Goal: Information Seeking & Learning: Check status

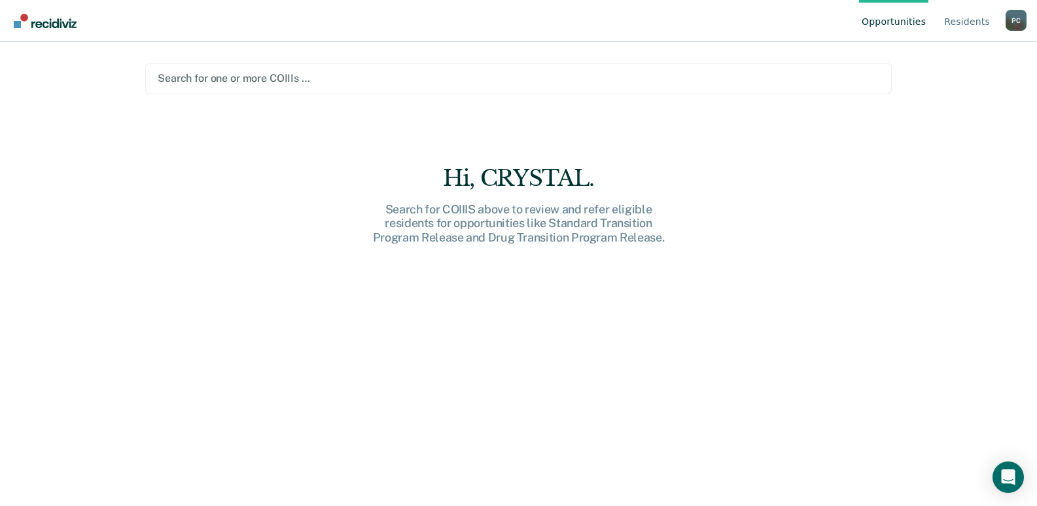
click at [769, 79] on div at bounding box center [519, 78] width 722 height 15
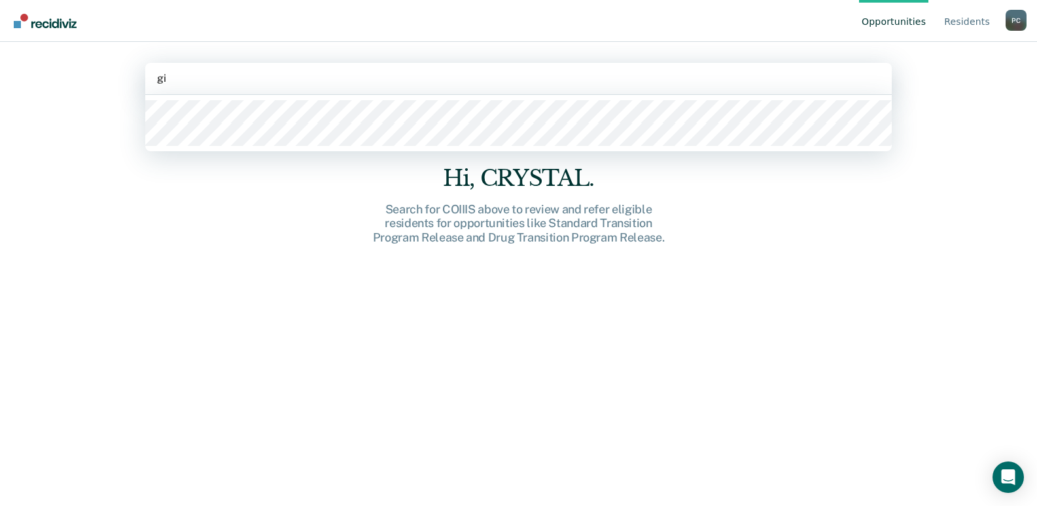
type input "giv"
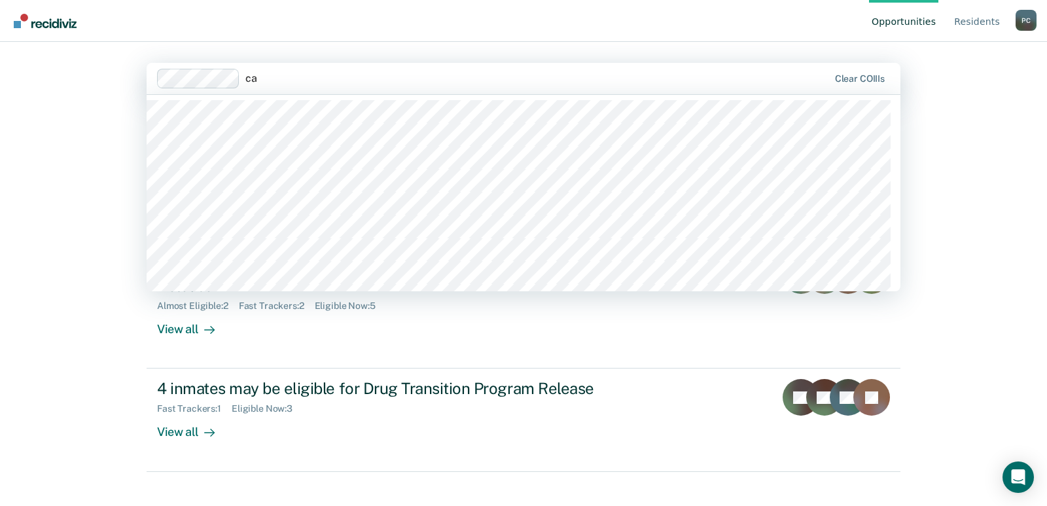
type input "c"
type input "a"
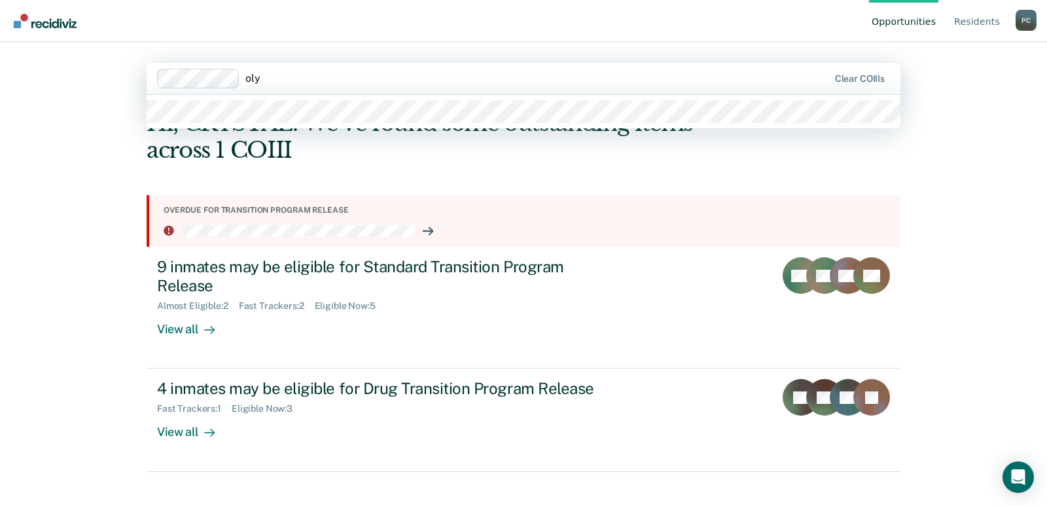
type input "[PERSON_NAME]"
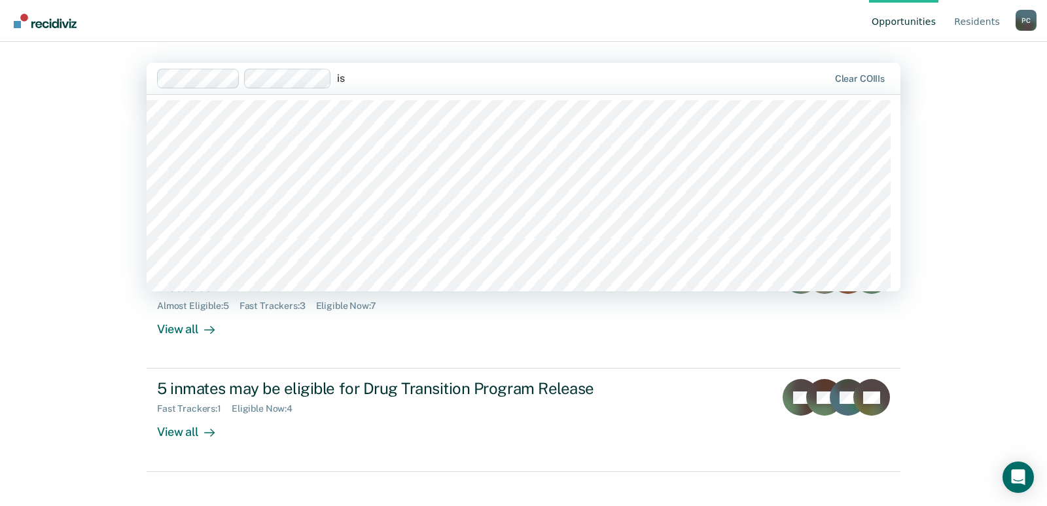
type input "i"
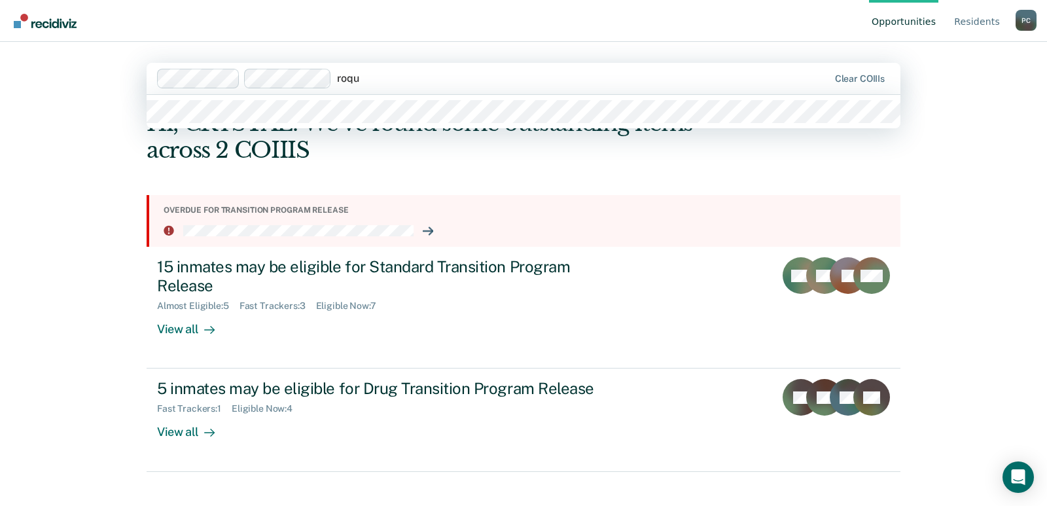
type input "[PERSON_NAME]"
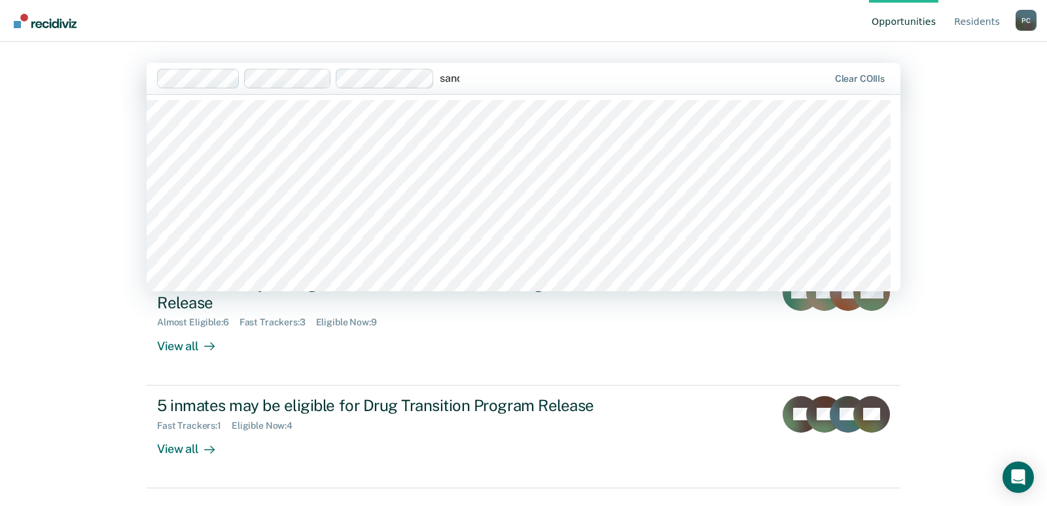
type input "[PERSON_NAME]"
click at [611, 84] on div at bounding box center [689, 78] width 277 height 15
type input "ami"
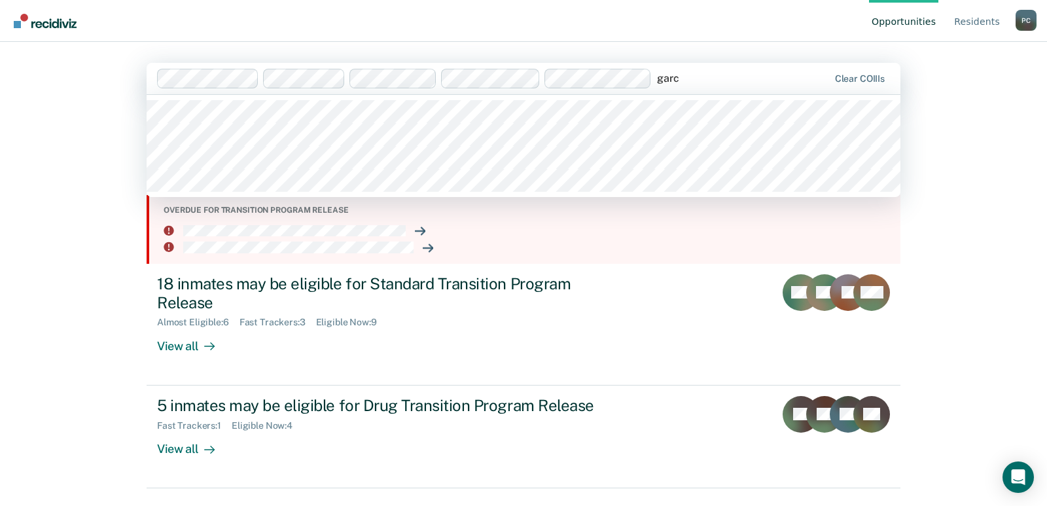
type input "garci"
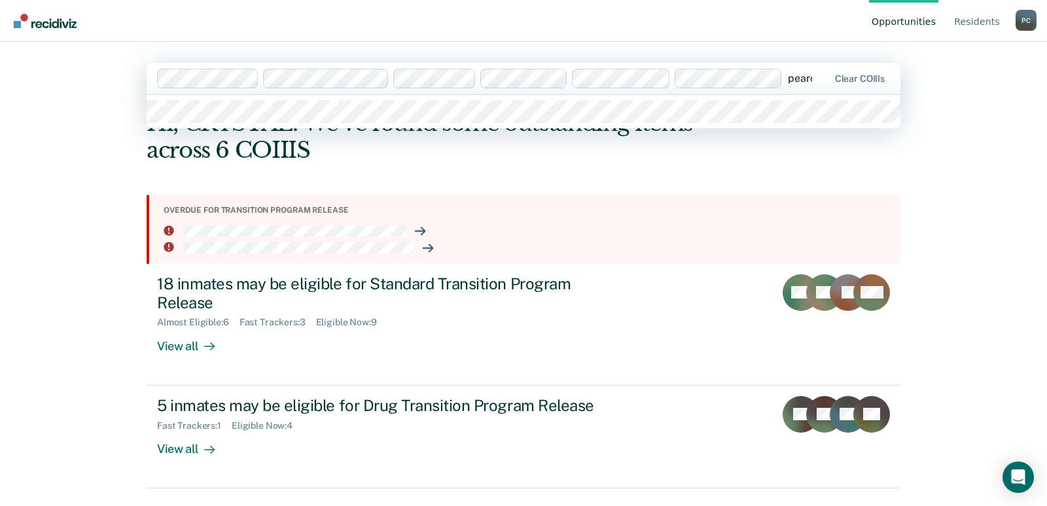
type input "[PERSON_NAME]"
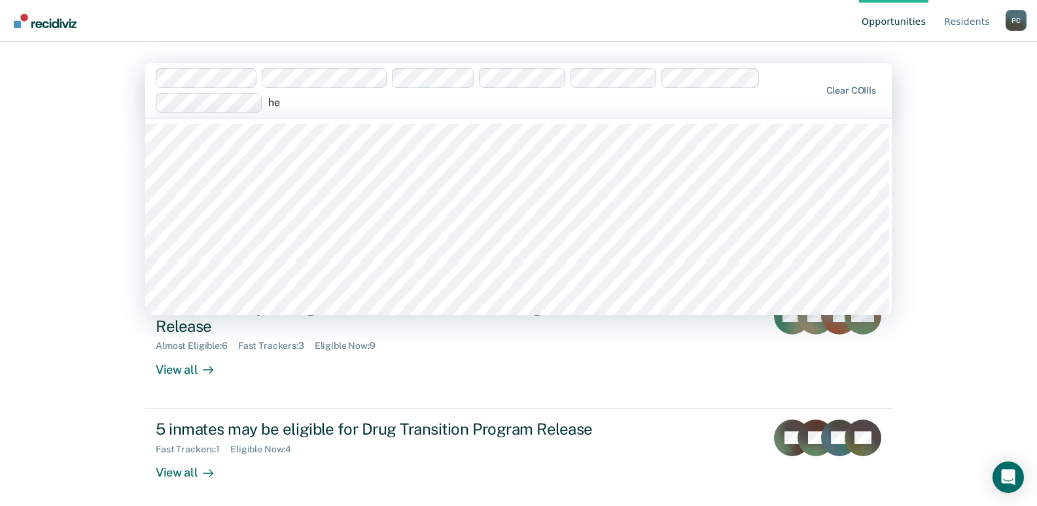
type input "heg"
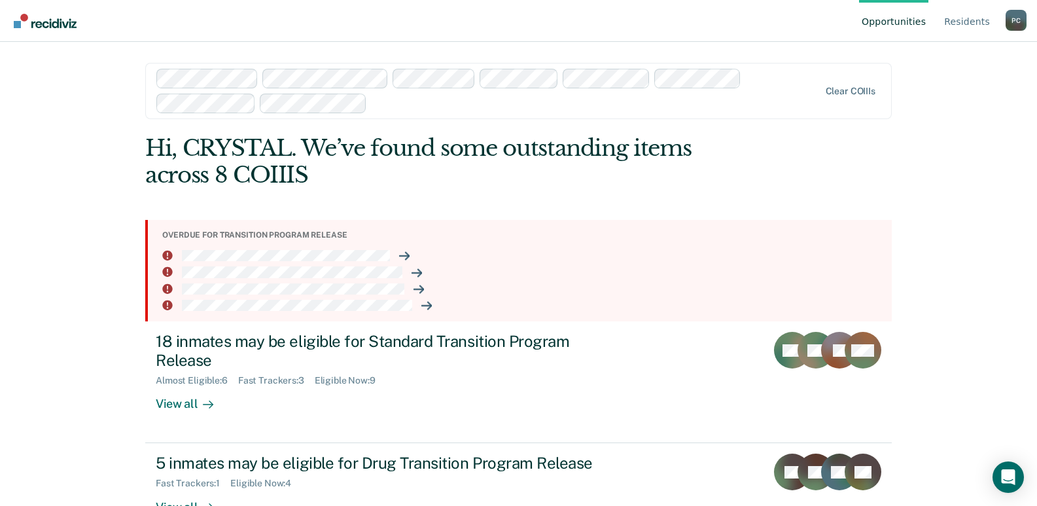
click at [385, 103] on div at bounding box center [595, 103] width 447 height 15
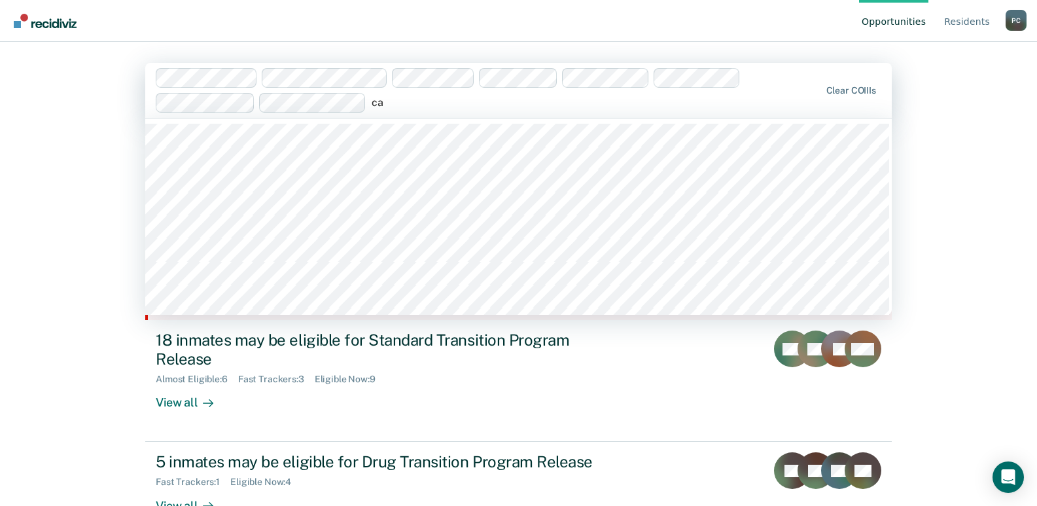
type input "cas"
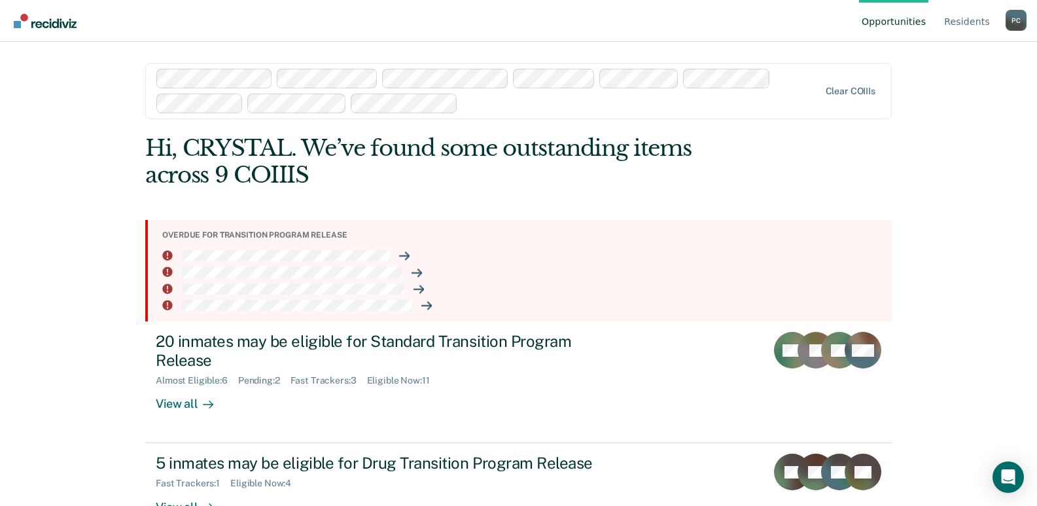
click at [916, 171] on div "Opportunities Resident s [PERSON_NAME] P C Profile How it works Log Out option …" at bounding box center [518, 253] width 1037 height 506
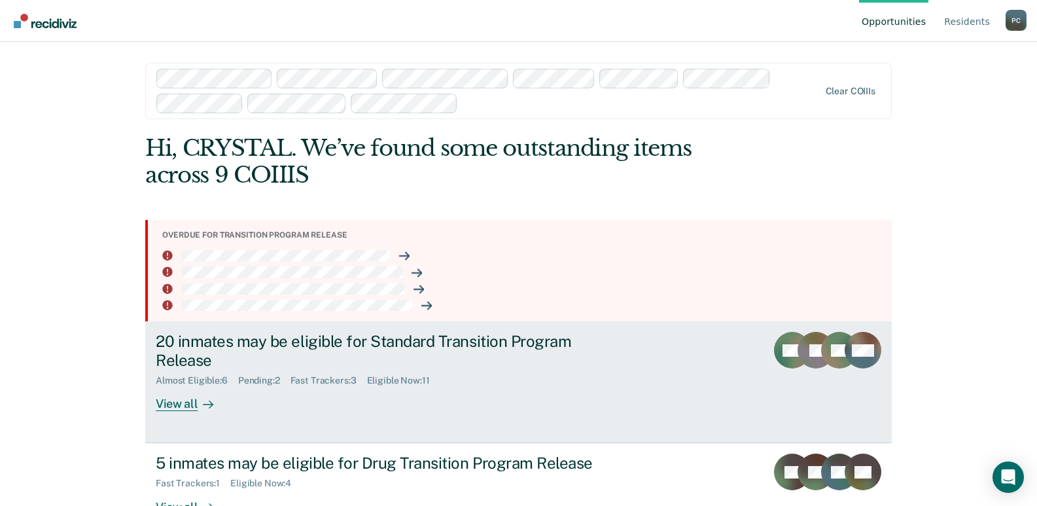
click at [166, 401] on div "View all" at bounding box center [192, 399] width 73 height 26
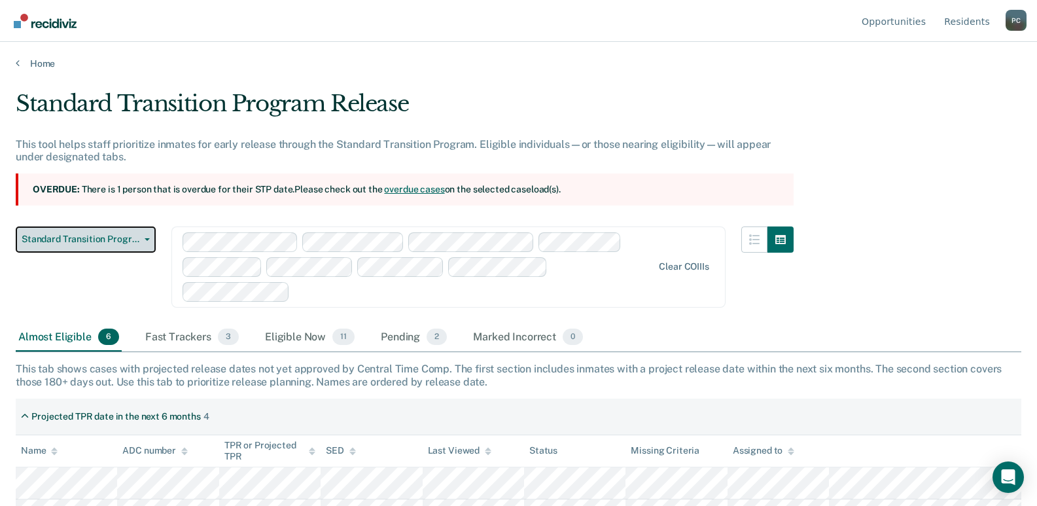
click at [146, 243] on button "Standard Transition Program Release" at bounding box center [86, 239] width 140 height 26
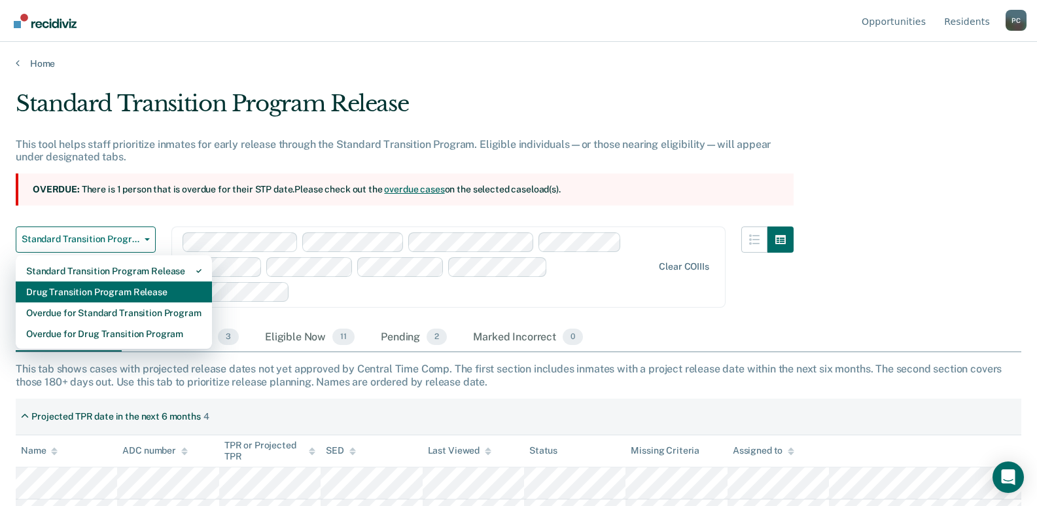
click at [124, 291] on div "Drug Transition Program Release" at bounding box center [113, 291] width 175 height 21
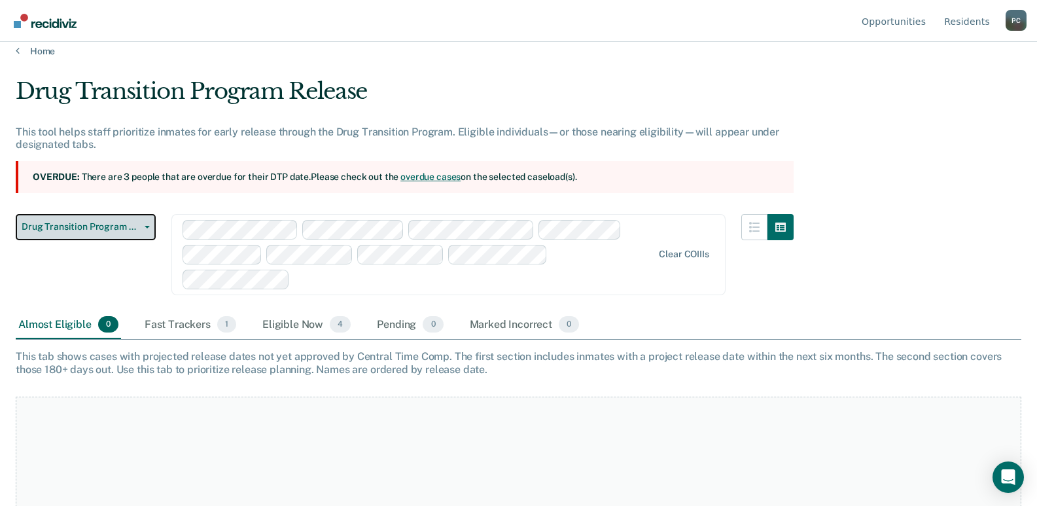
scroll to position [12, 0]
click at [172, 325] on div "Fast Trackers 1" at bounding box center [190, 325] width 97 height 29
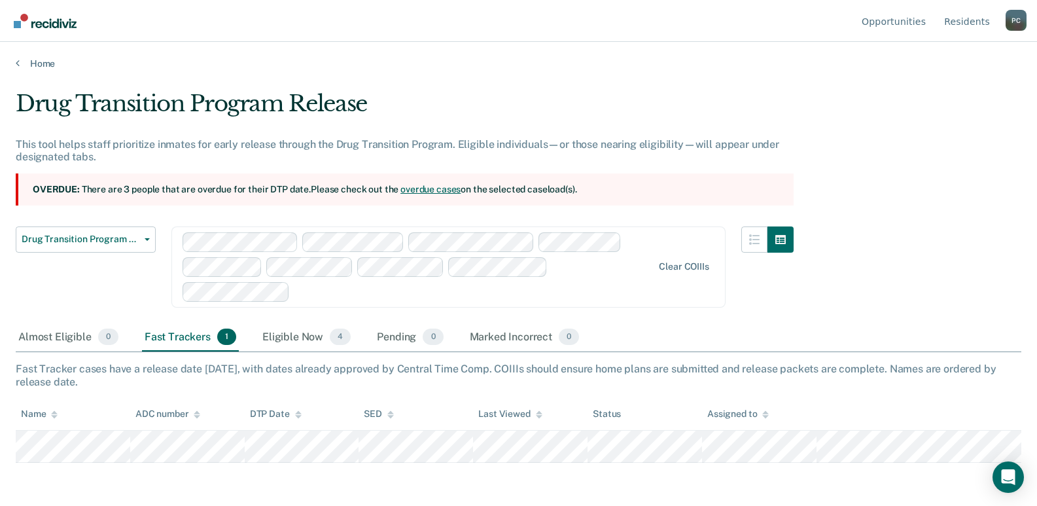
scroll to position [0, 0]
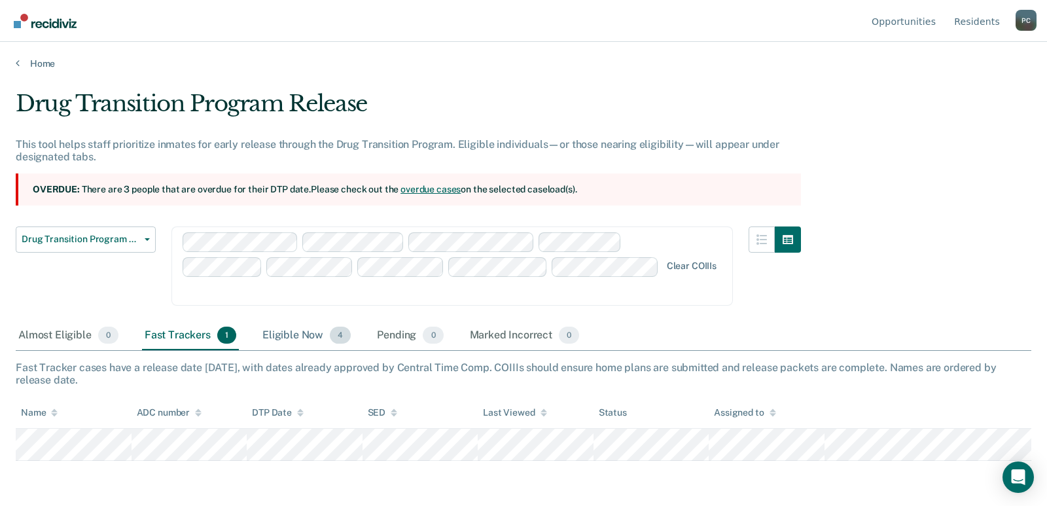
click at [294, 337] on div "Eligible Now 4" at bounding box center [307, 335] width 94 height 29
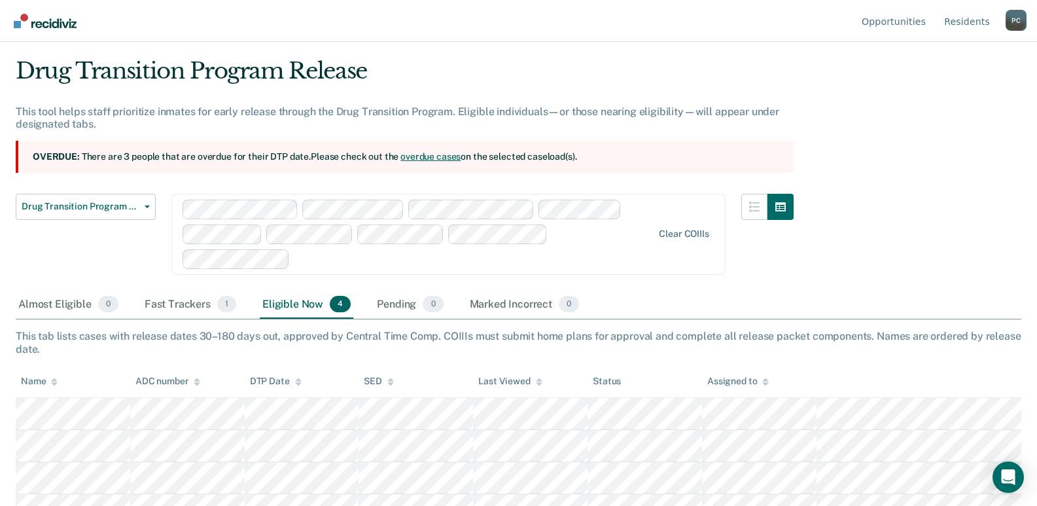
scroll to position [51, 0]
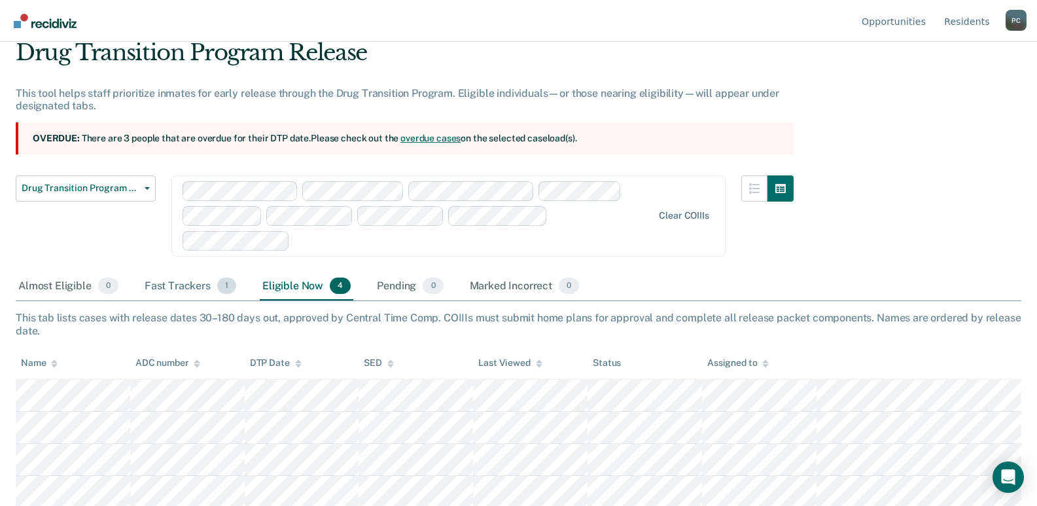
click at [156, 281] on div "Fast Trackers 1" at bounding box center [190, 286] width 97 height 29
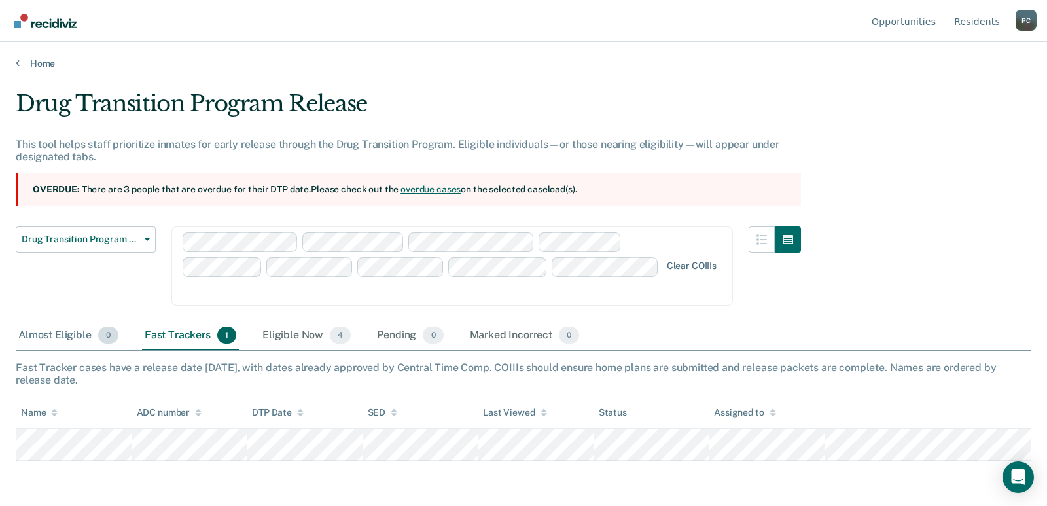
click at [66, 334] on div "Almost Eligible 0" at bounding box center [68, 335] width 105 height 29
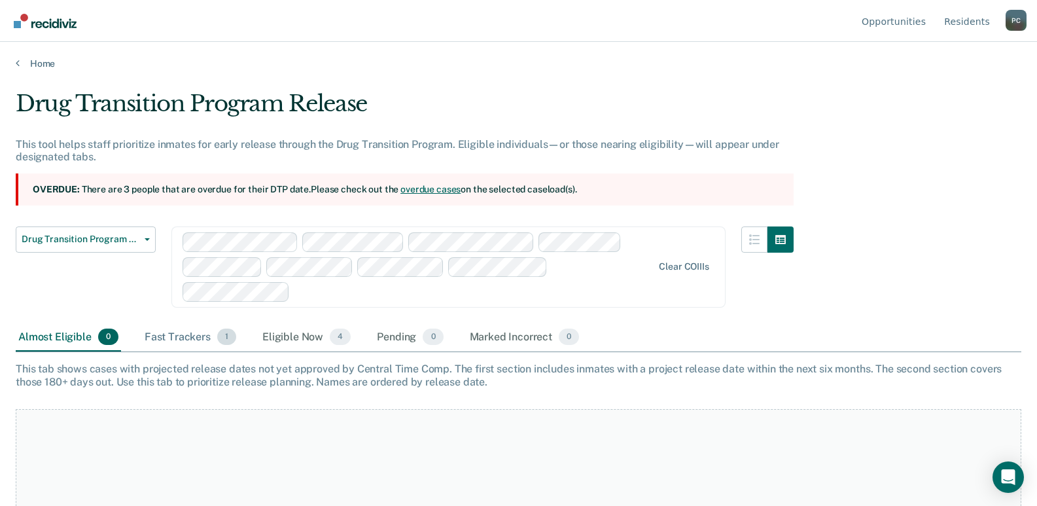
click at [171, 330] on div "Fast Trackers 1" at bounding box center [190, 337] width 97 height 29
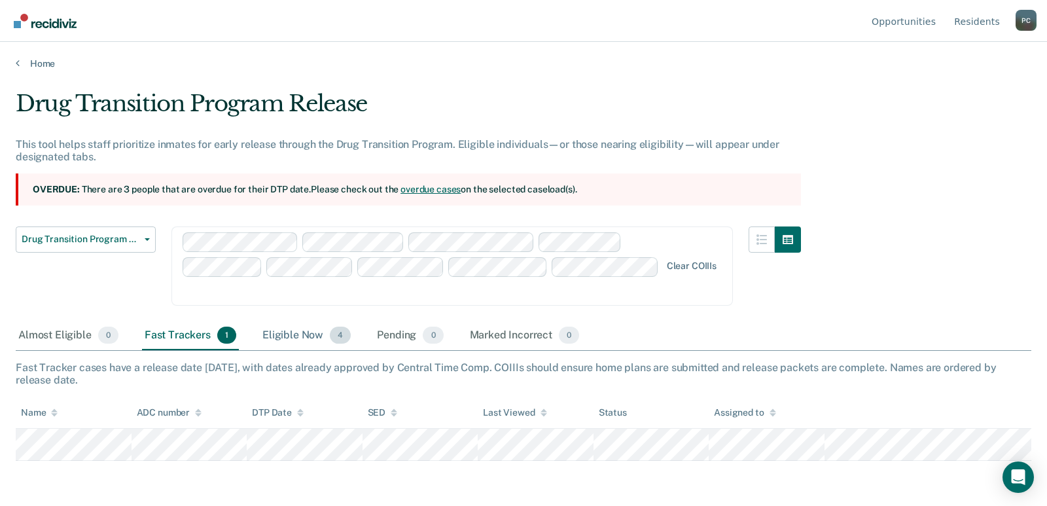
click at [287, 334] on div "Eligible Now 4" at bounding box center [307, 335] width 94 height 29
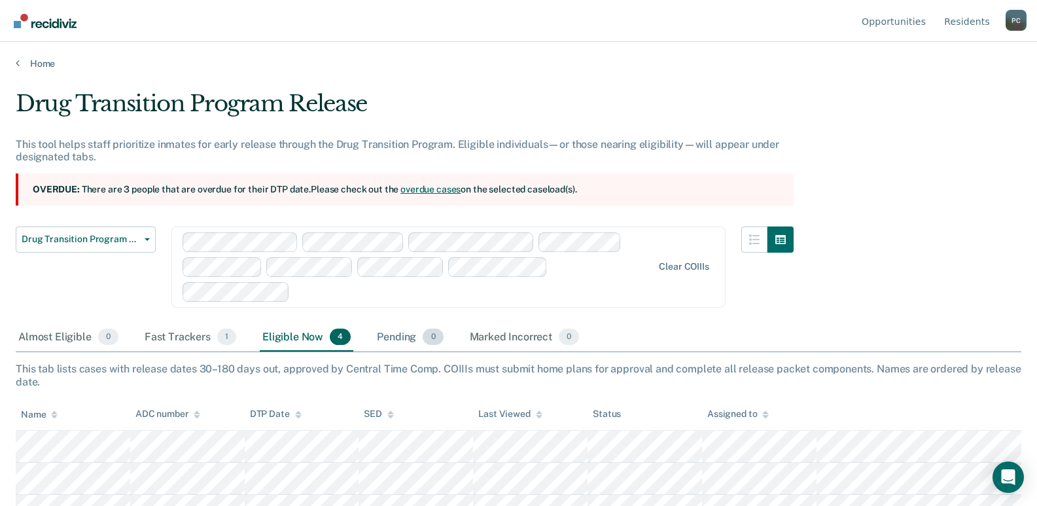
click at [385, 337] on div "Pending 0" at bounding box center [409, 337] width 71 height 29
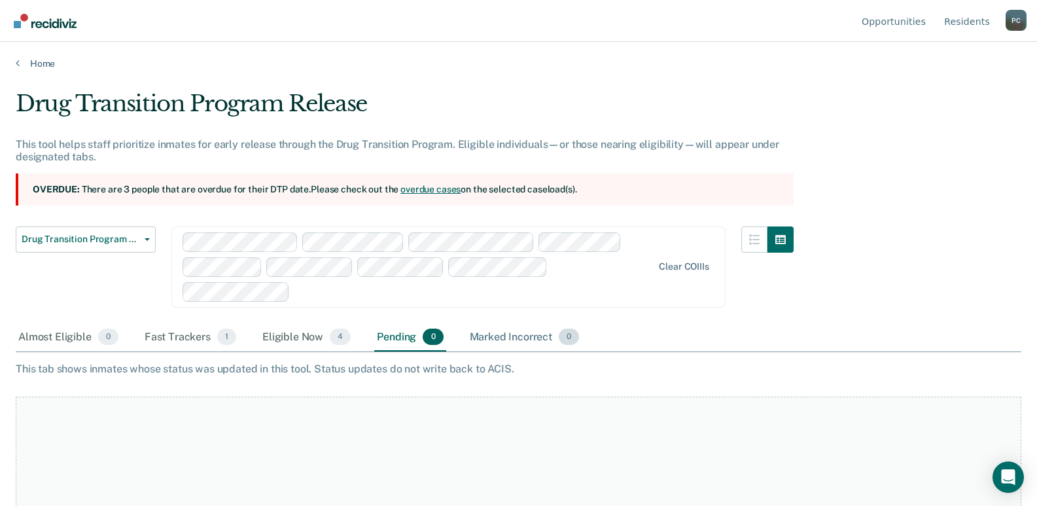
click at [491, 338] on div "Marked Incorrect 0" at bounding box center [524, 337] width 115 height 29
click at [53, 329] on div "Almost Eligible 0" at bounding box center [68, 337] width 105 height 29
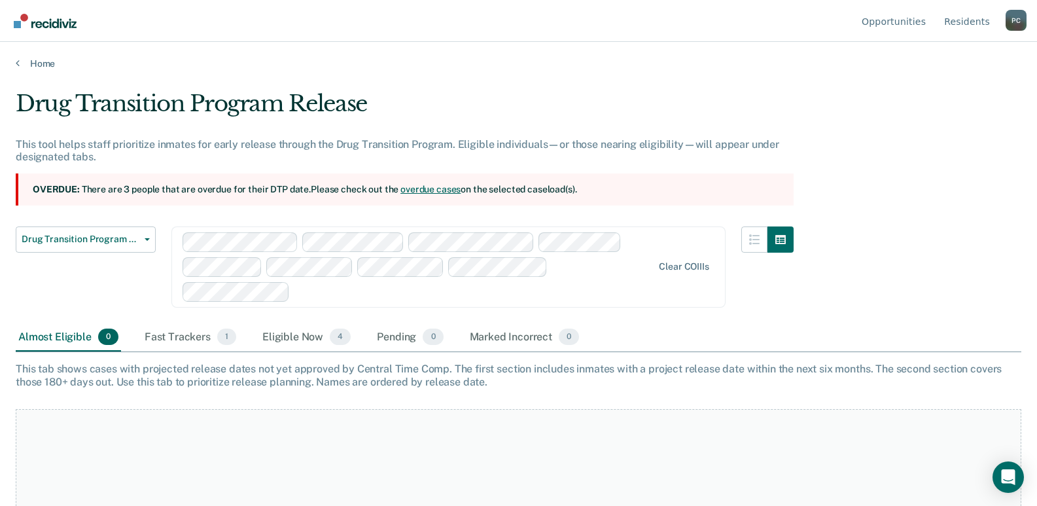
click at [52, 342] on div "Almost Eligible 0" at bounding box center [68, 337] width 105 height 29
click at [36, 63] on link "Home" at bounding box center [519, 64] width 1006 height 12
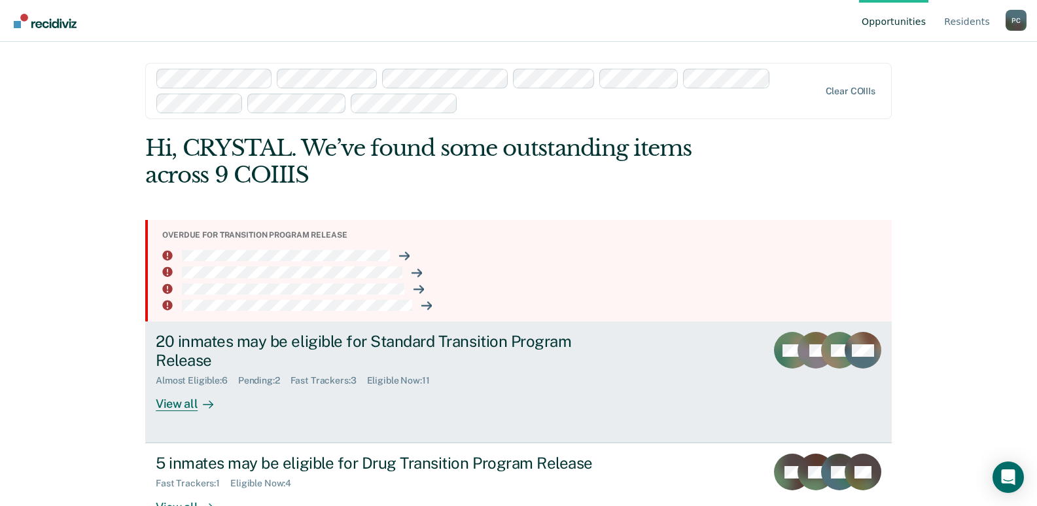
click at [650, 382] on link "20 inmates may be eligible for Standard Transition Program Release Almost Eligi…" at bounding box center [518, 382] width 747 height 122
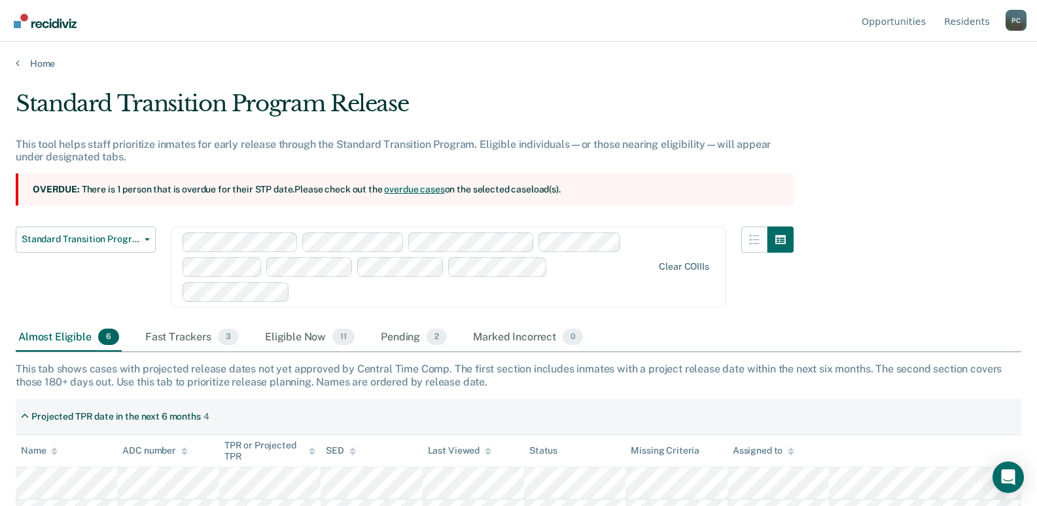
click at [409, 189] on link "overdue cases" at bounding box center [414, 189] width 60 height 10
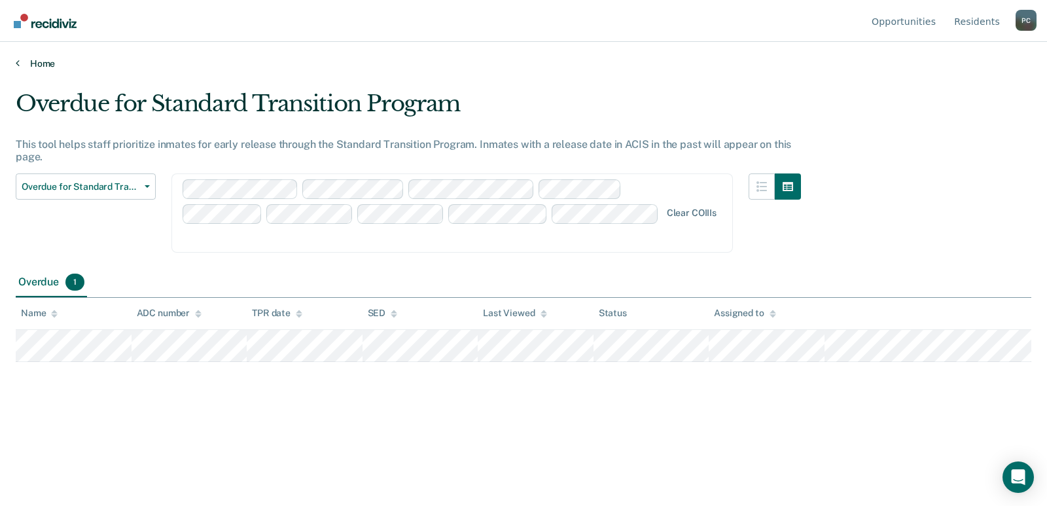
click at [44, 63] on link "Home" at bounding box center [524, 64] width 1016 height 12
